Goal: Task Accomplishment & Management: Use online tool/utility

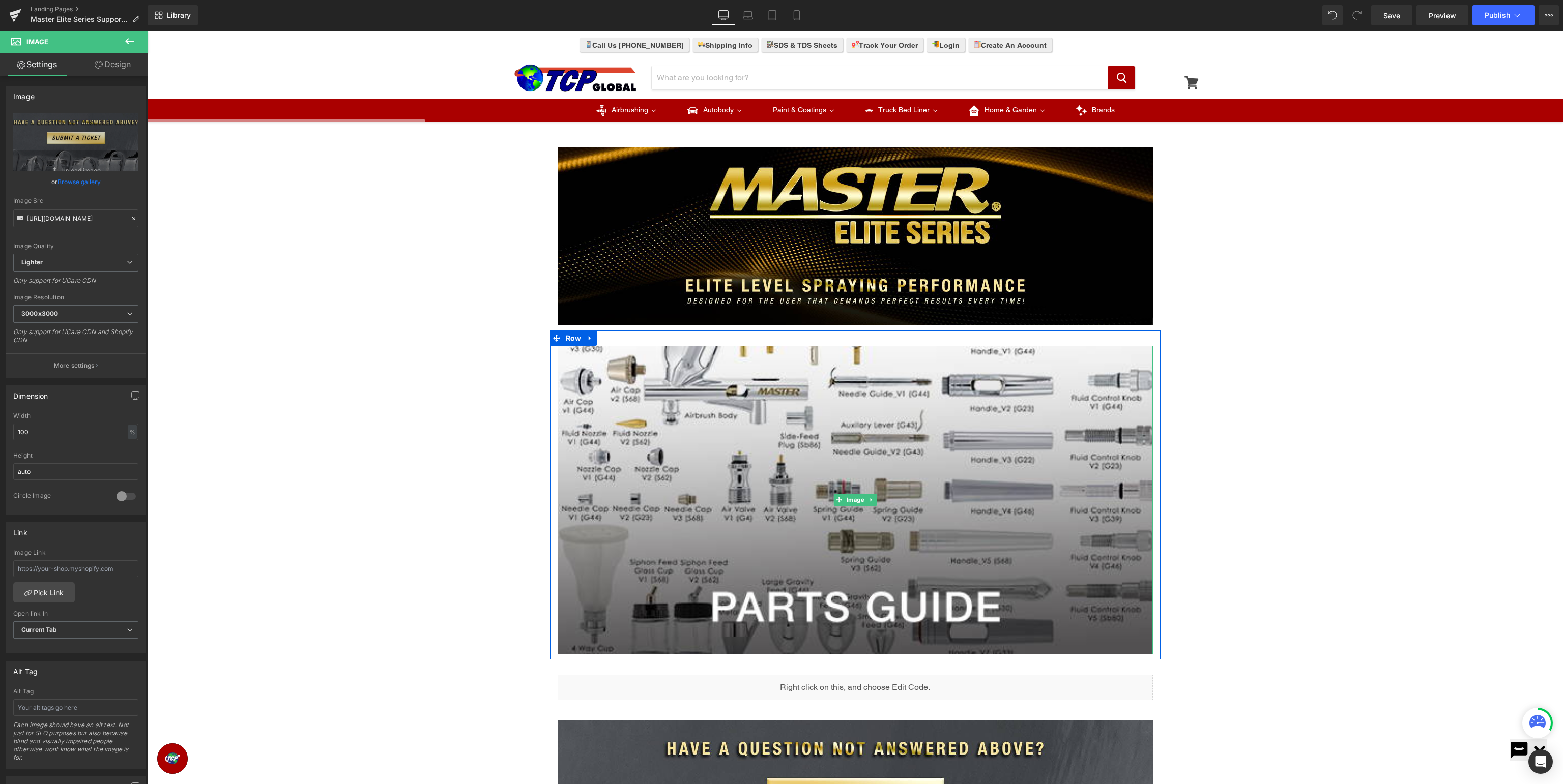
scroll to position [161, 0]
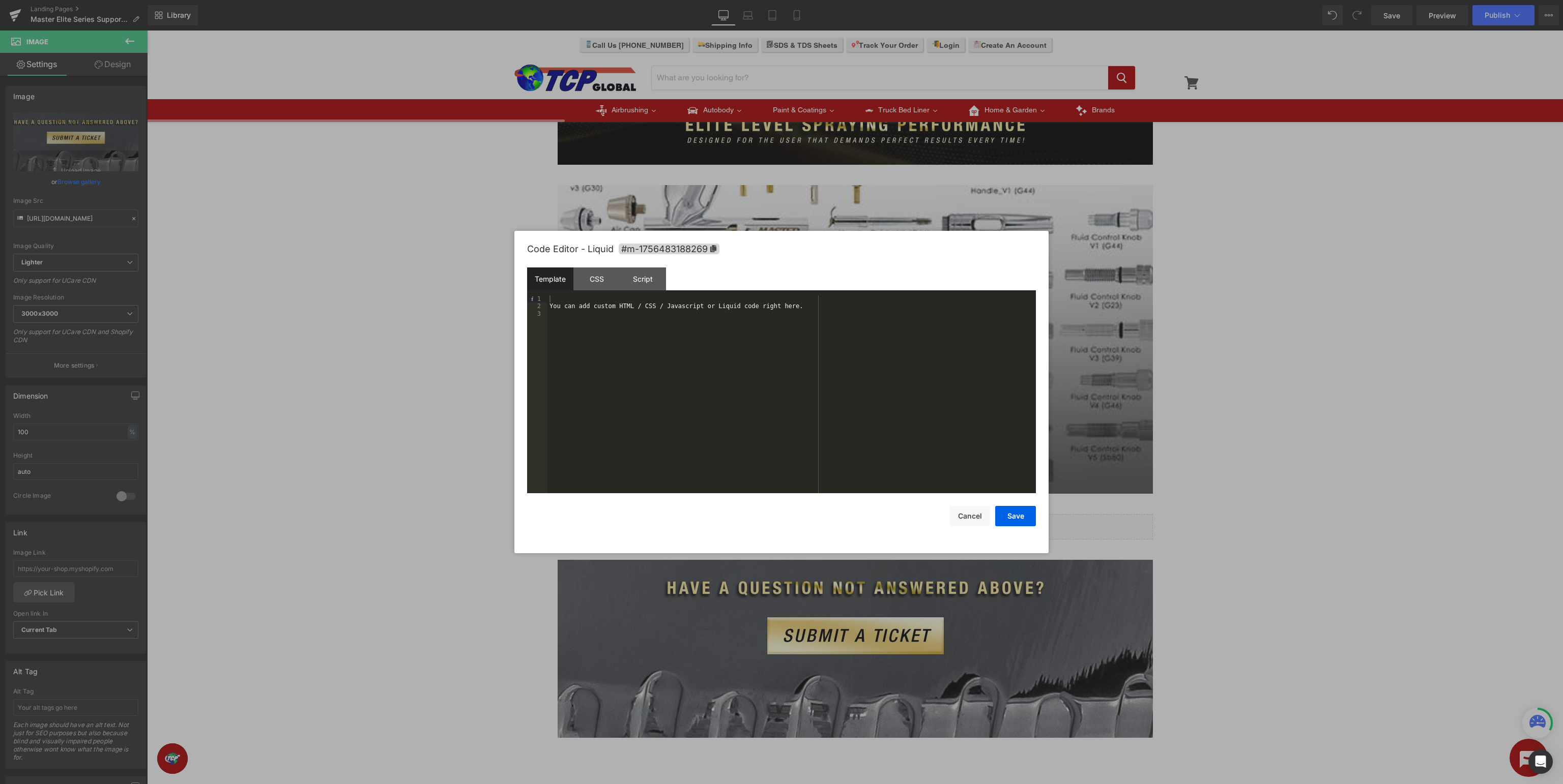
click at [816, 385] on div "You can add custom HTML / CSS / Javascript or Liquid code right here." at bounding box center [791, 401] width 488 height 212
click at [751, 418] on div "You can add custom HTML / CSS / Javascript or Liquid code right here." at bounding box center [791, 401] width 488 height 212
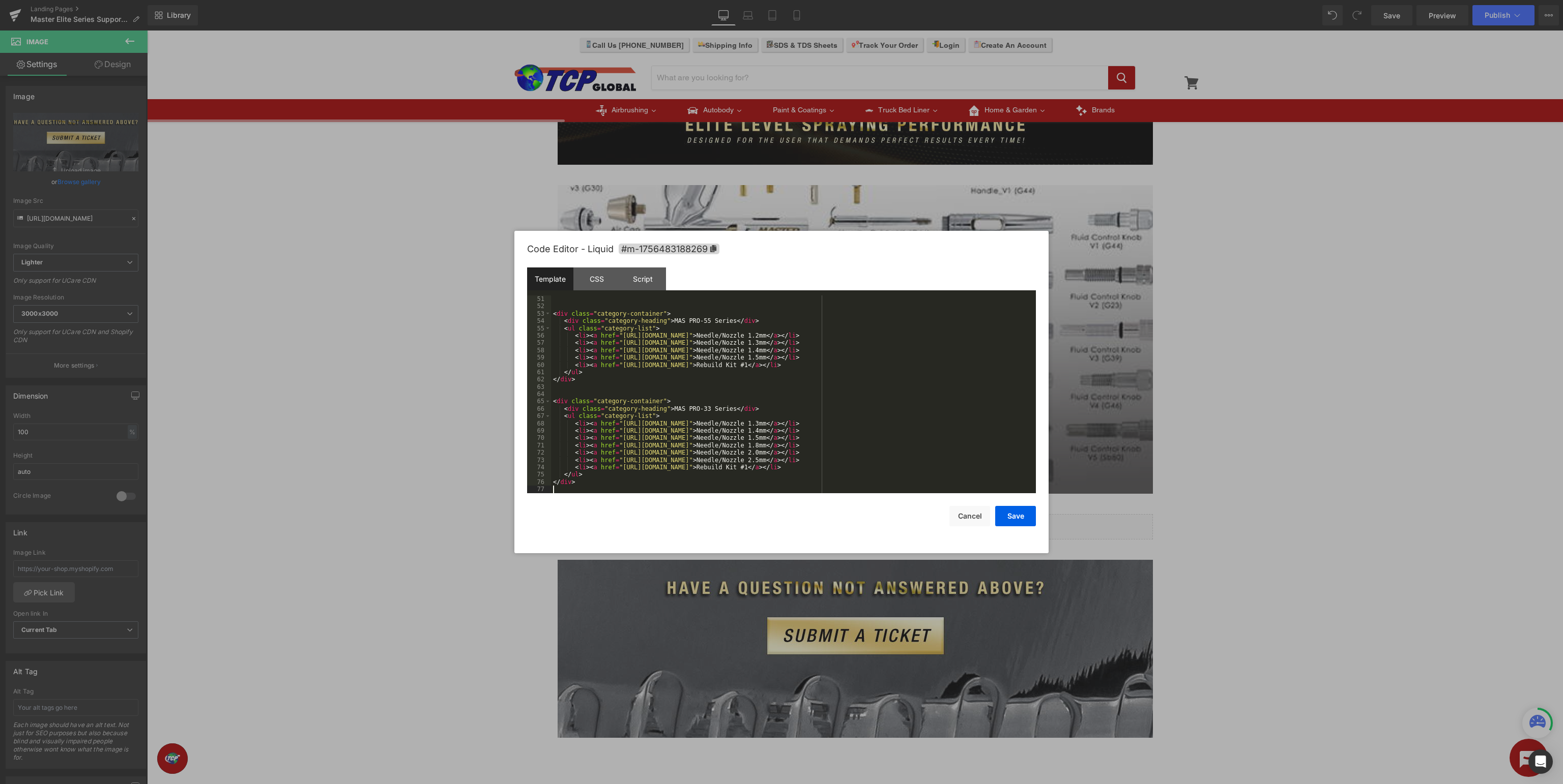
scroll to position [366, 0]
click at [1019, 519] on button "Save" at bounding box center [1016, 516] width 41 height 20
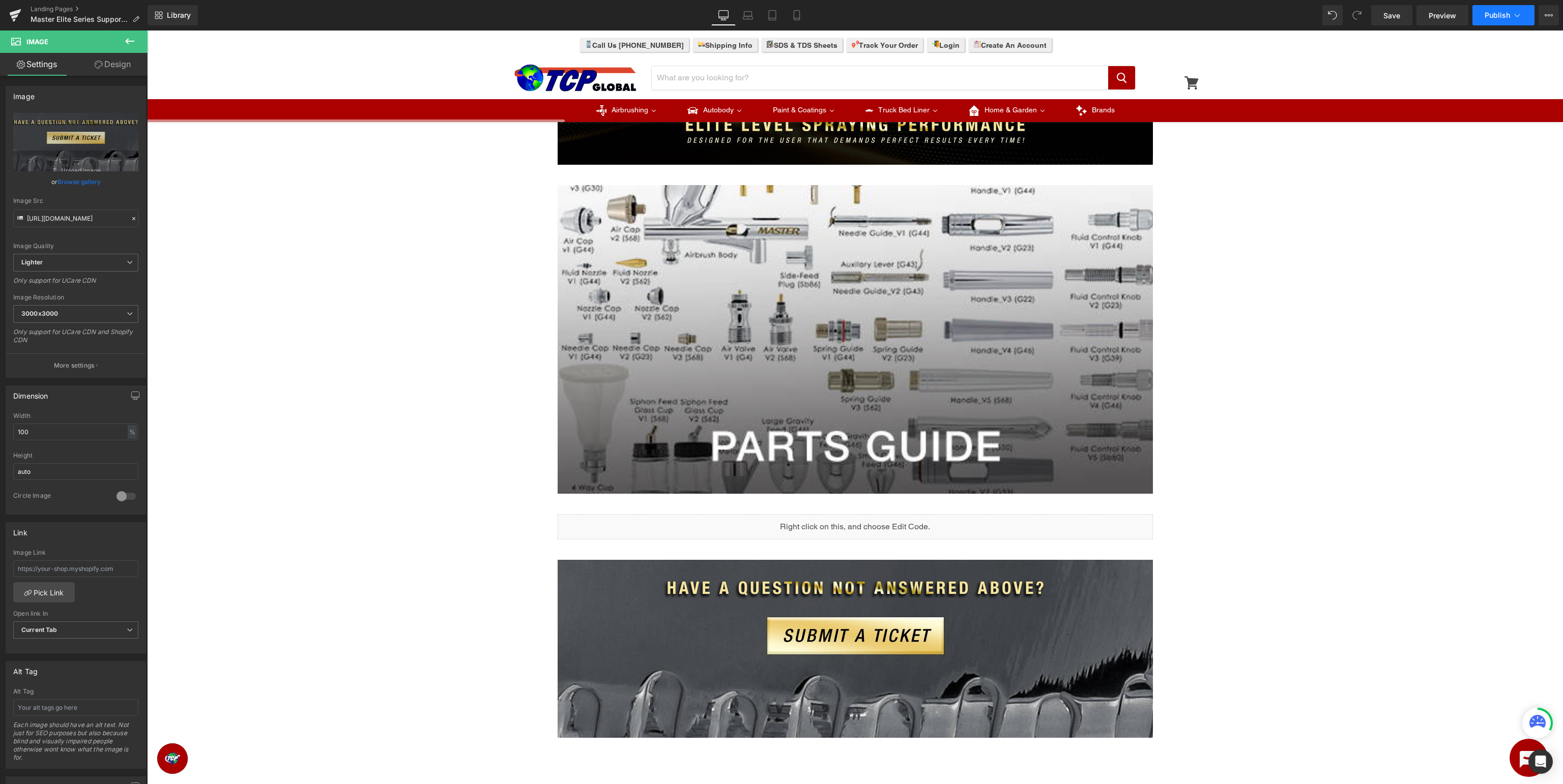
click at [1511, 16] on button "Publish" at bounding box center [1503, 15] width 62 height 20
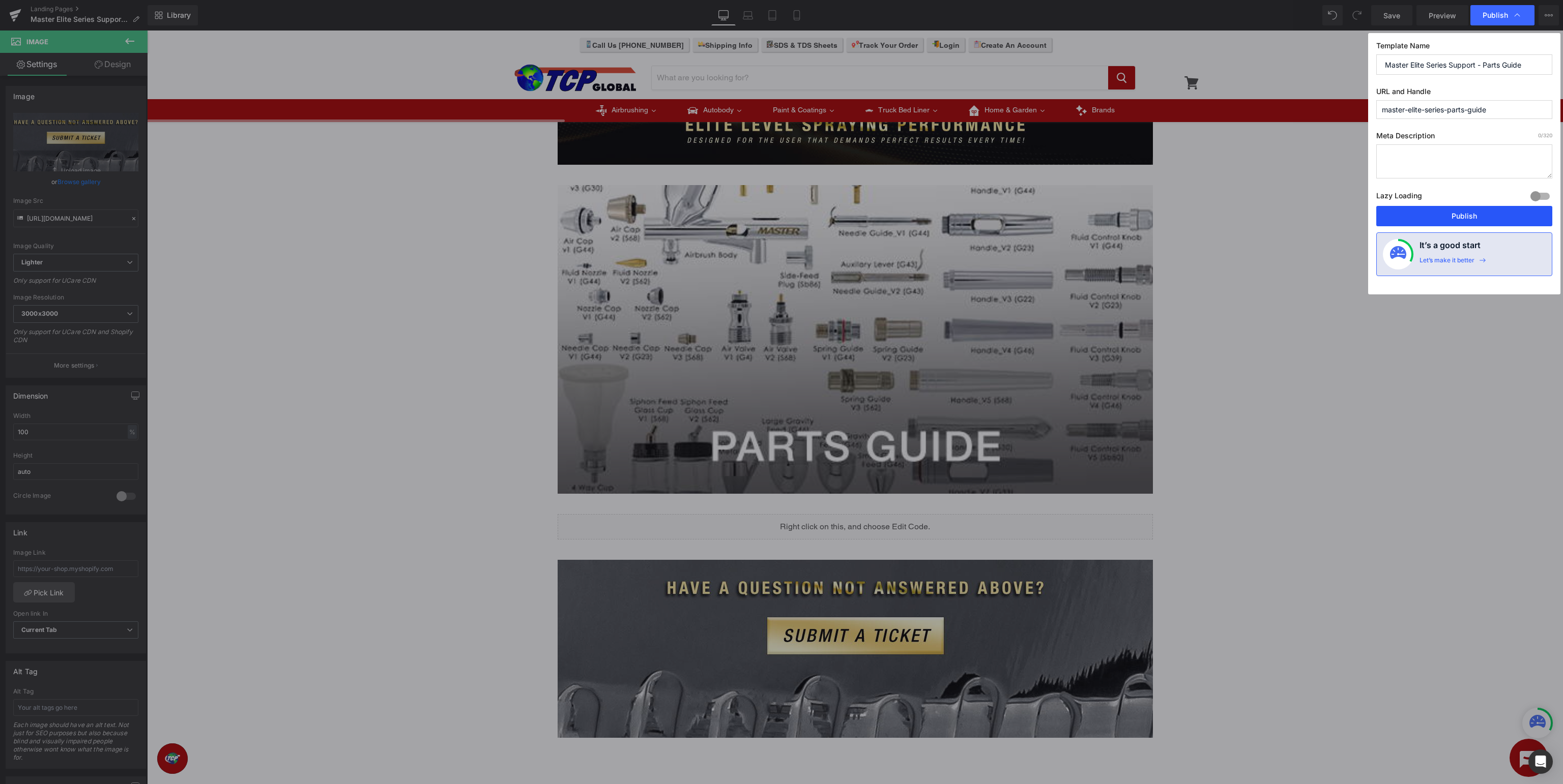
click at [1474, 211] on button "Publish" at bounding box center [1464, 216] width 176 height 20
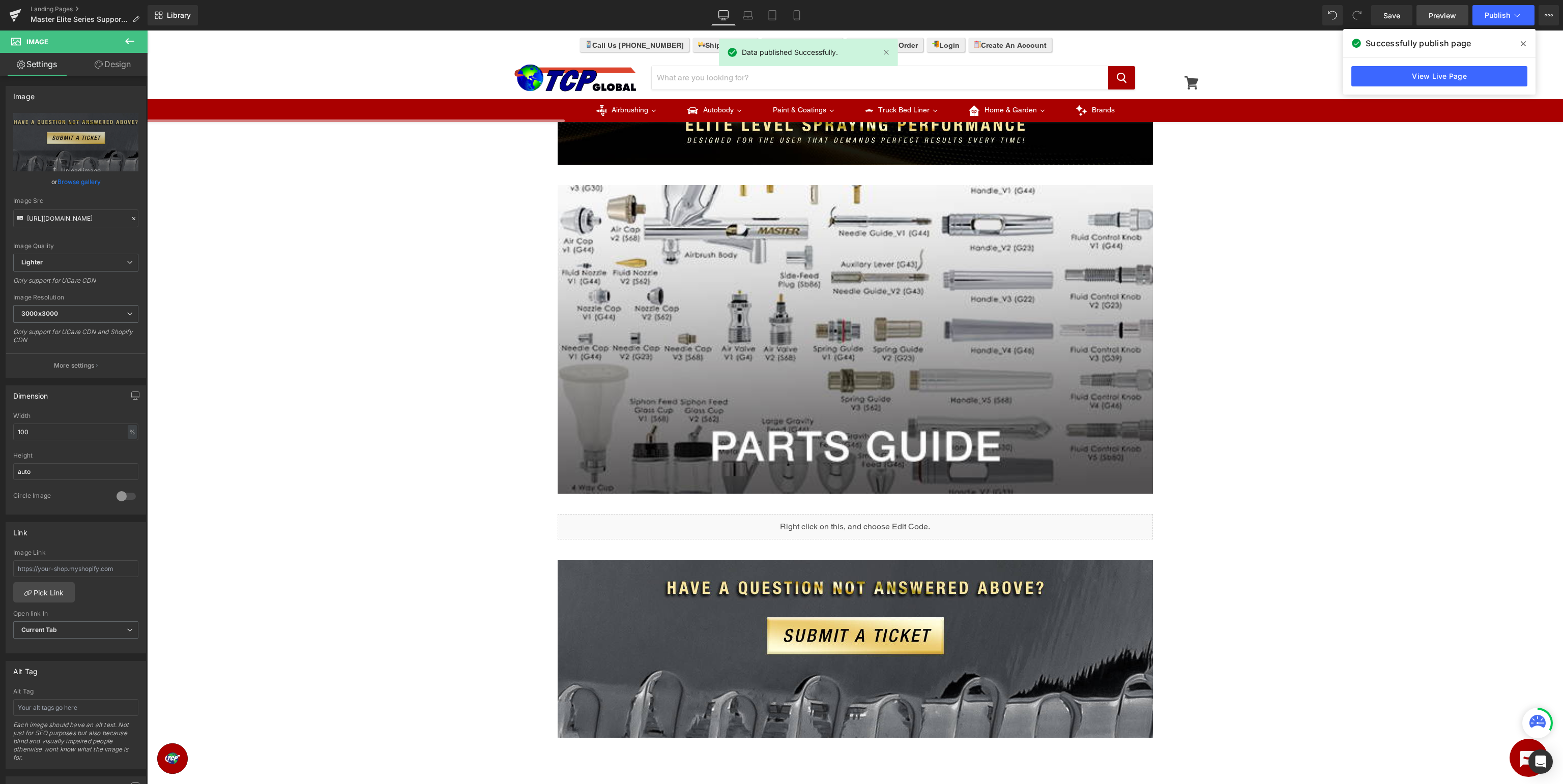
click at [1440, 14] on span "Preview" at bounding box center [1442, 15] width 28 height 11
click at [1507, 18] on span "Publish" at bounding box center [1498, 15] width 25 height 8
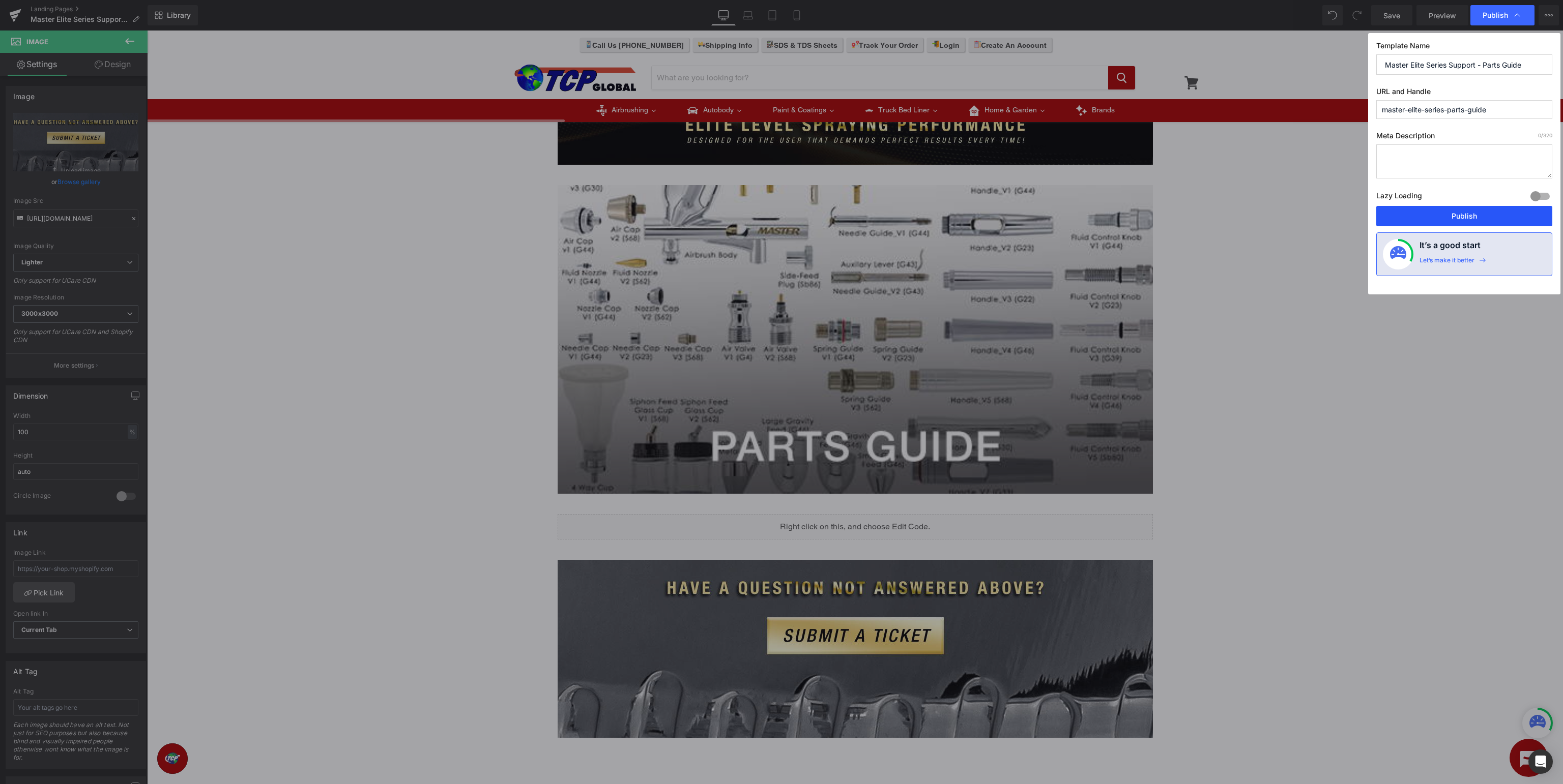
click at [1474, 215] on button "Publish" at bounding box center [1464, 216] width 176 height 20
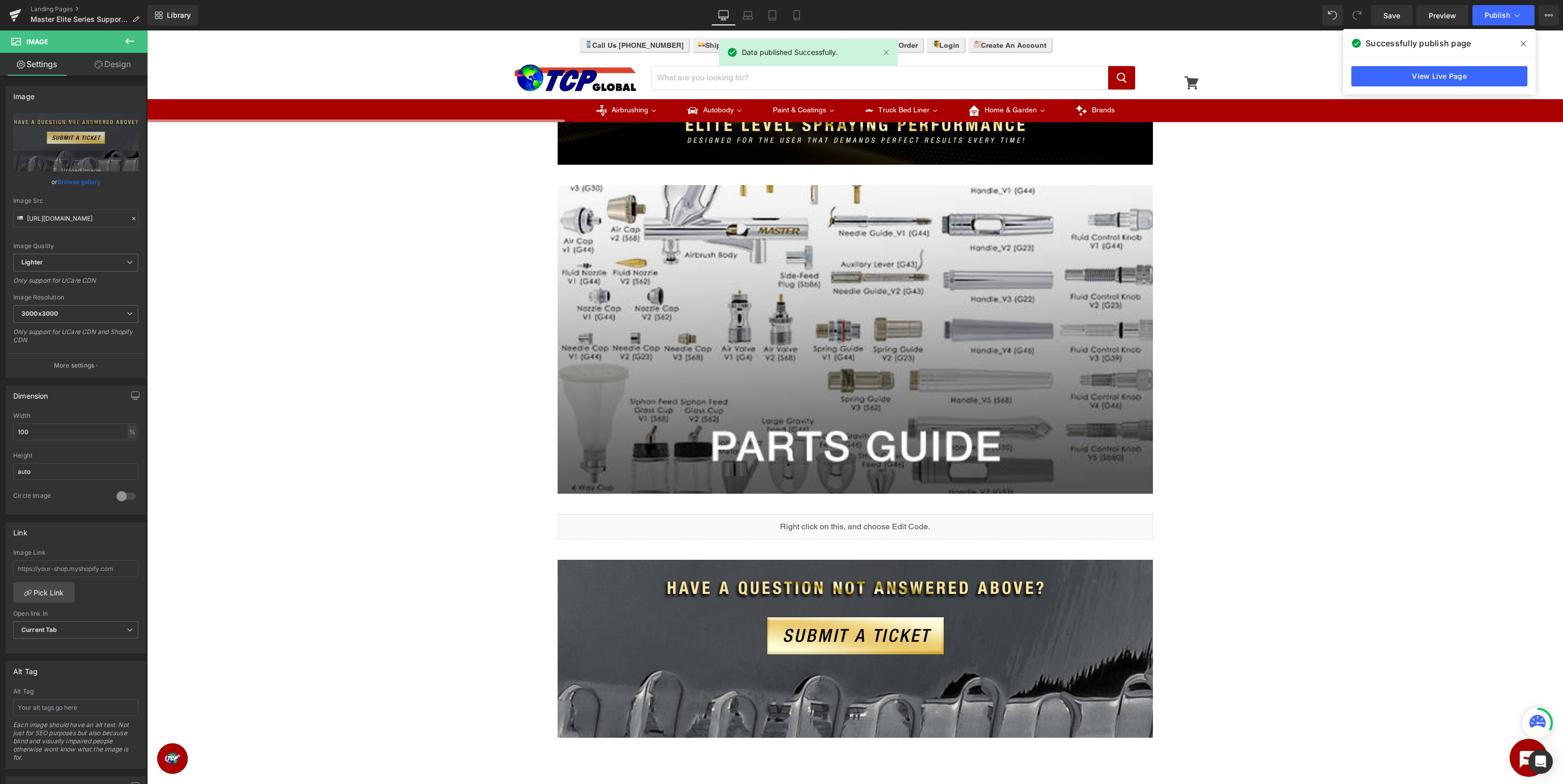
click at [1522, 44] on icon at bounding box center [1523, 43] width 5 height 8
click at [1429, 212] on div "Image Row Image Row Liquid Row Image Row Select your layout" at bounding box center [855, 425] width 1416 height 906
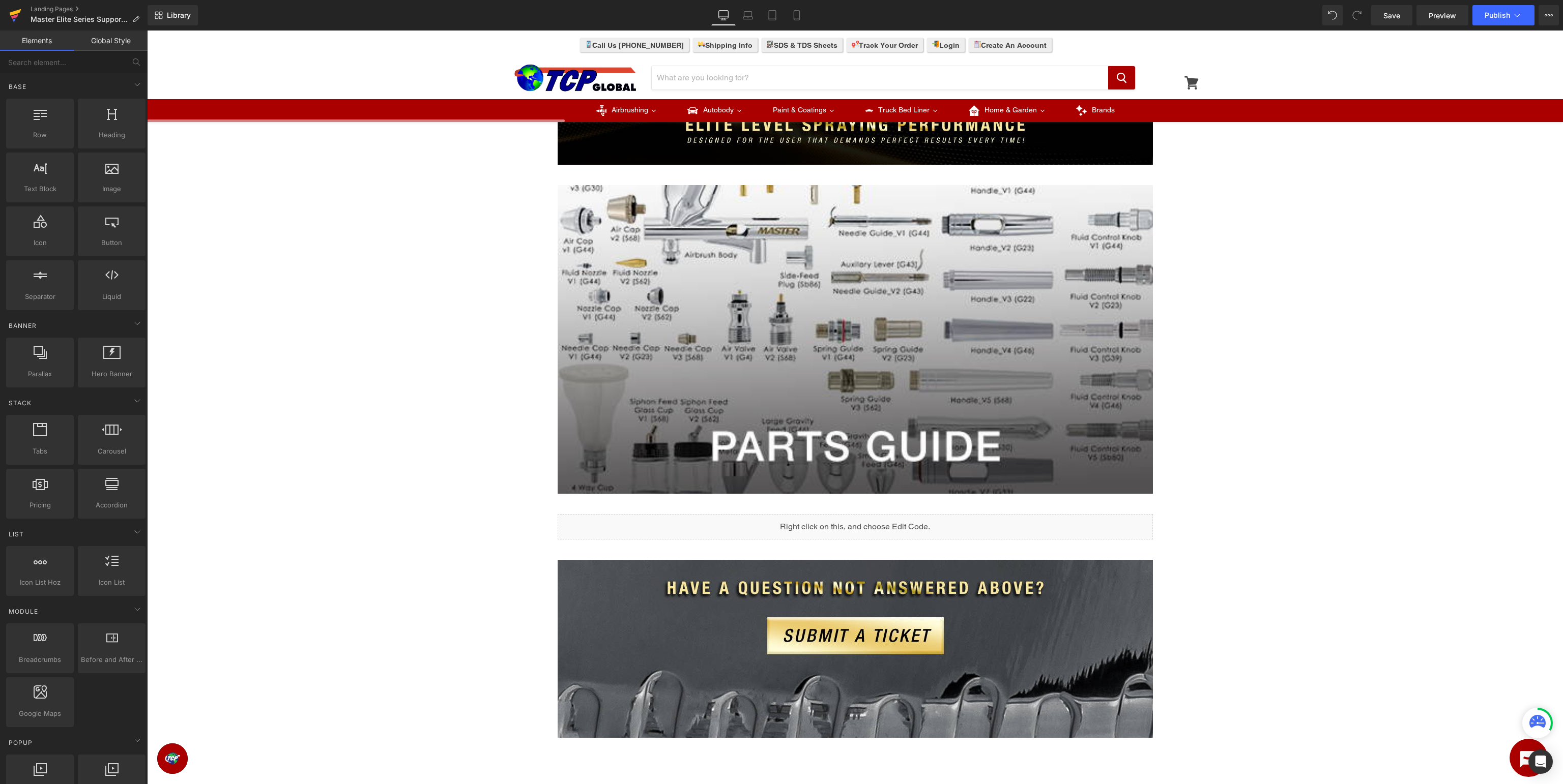
click at [15, 17] on icon at bounding box center [14, 16] width 7 height 4
